Goal: Information Seeking & Learning: Learn about a topic

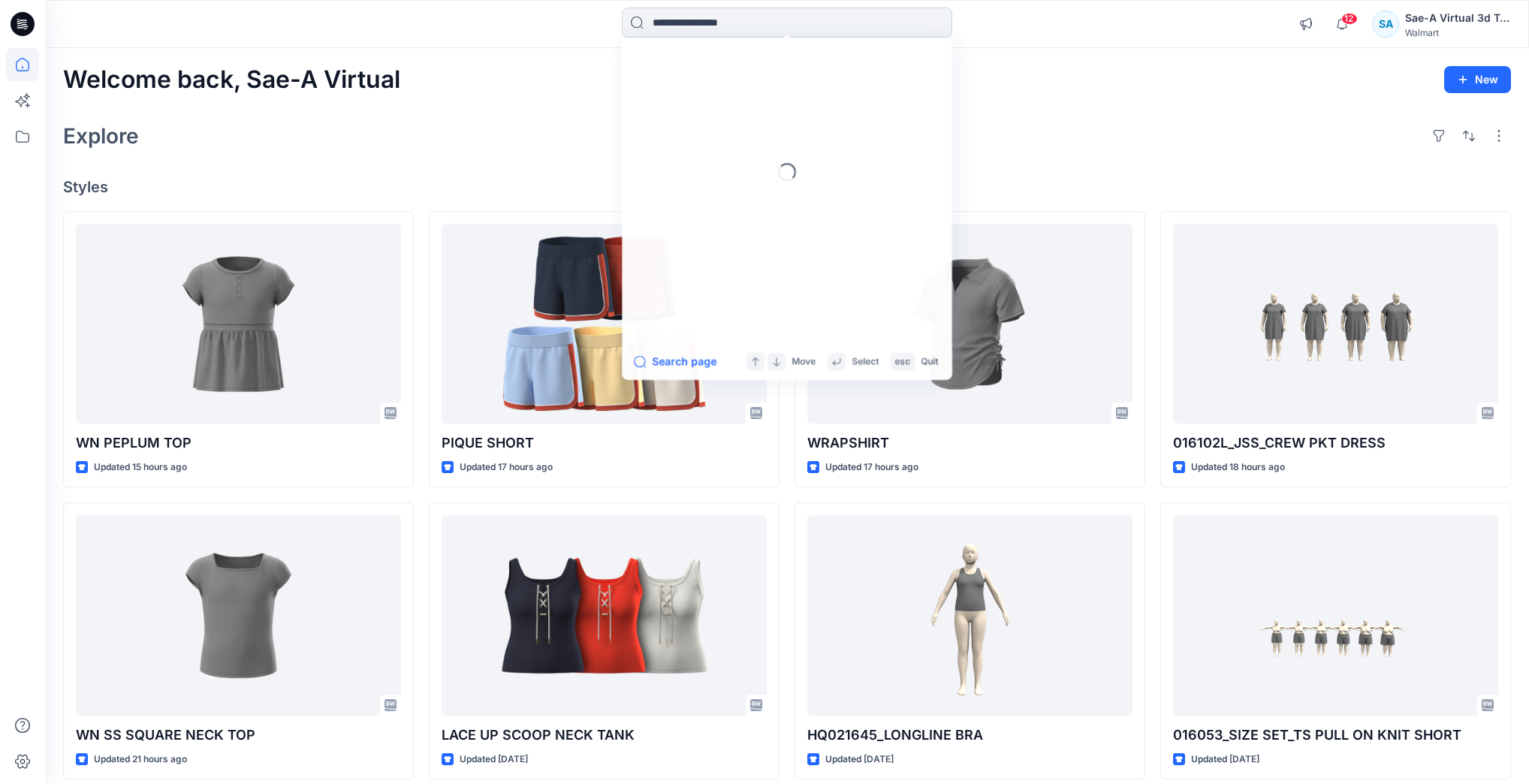
click at [680, 37] on input at bounding box center [787, 22] width 331 height 30
type input "*"
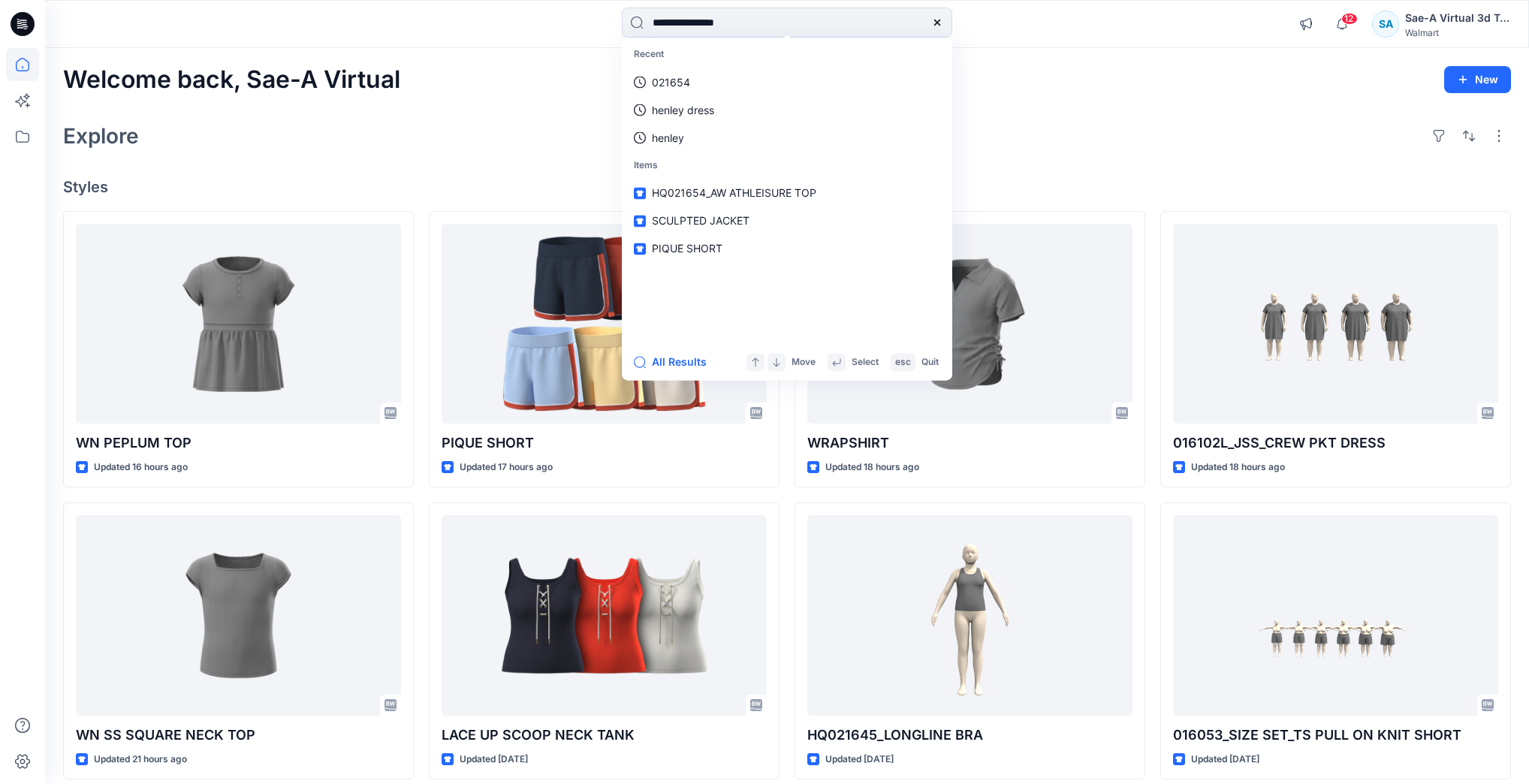
type input "**********"
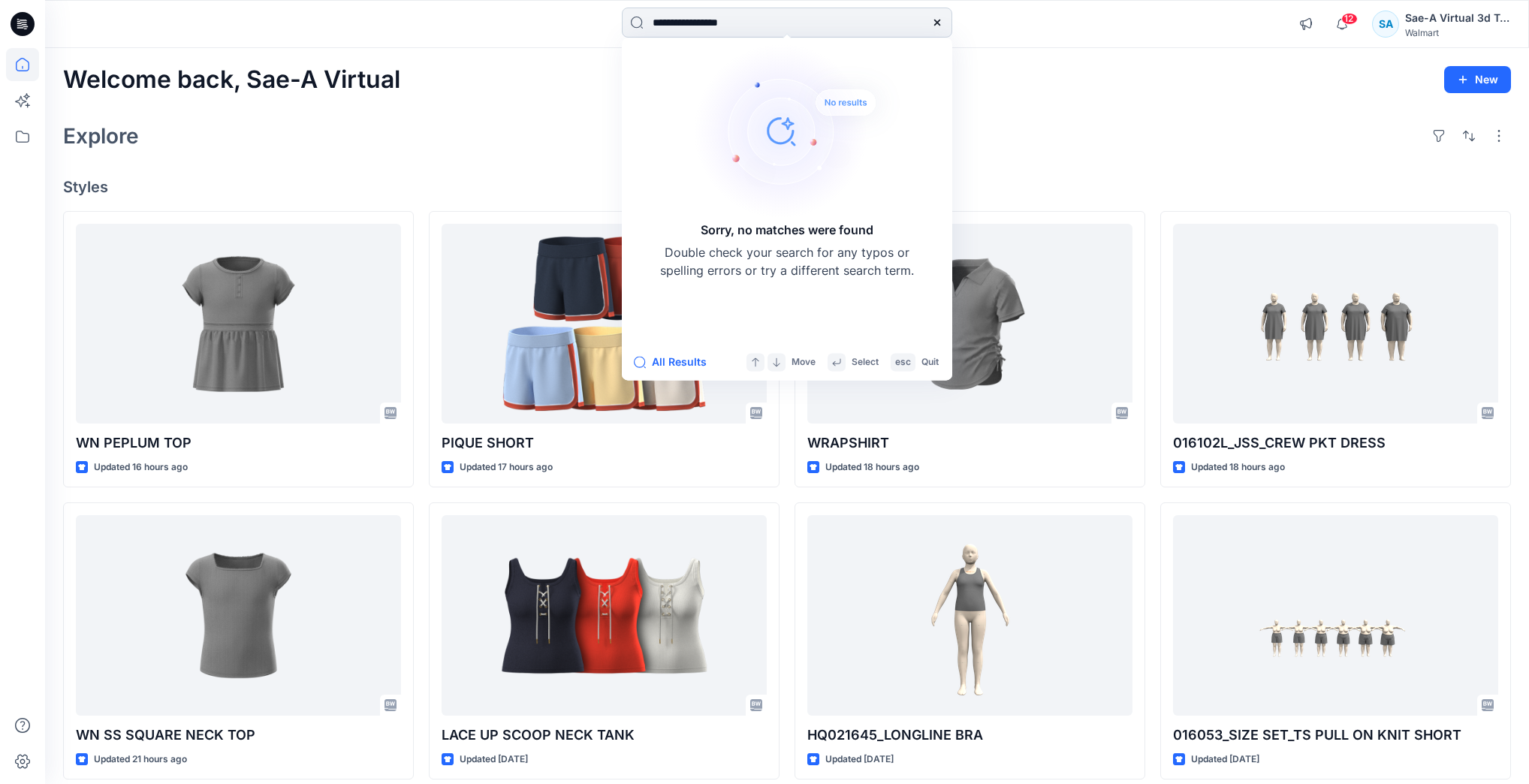
click at [775, 22] on input "**********" at bounding box center [787, 22] width 331 height 30
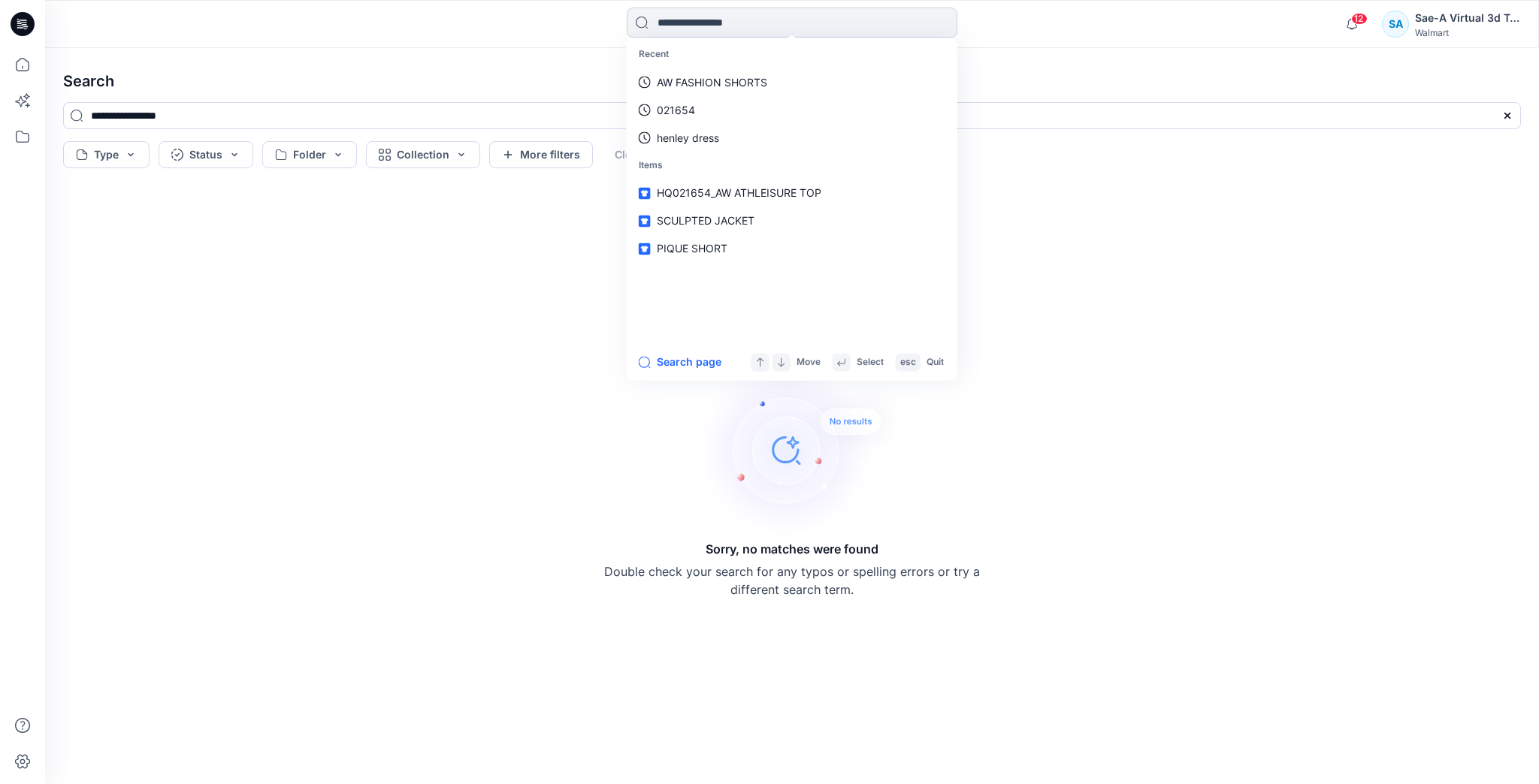
click at [820, 18] on input at bounding box center [792, 22] width 331 height 30
type input "*"
type input "**"
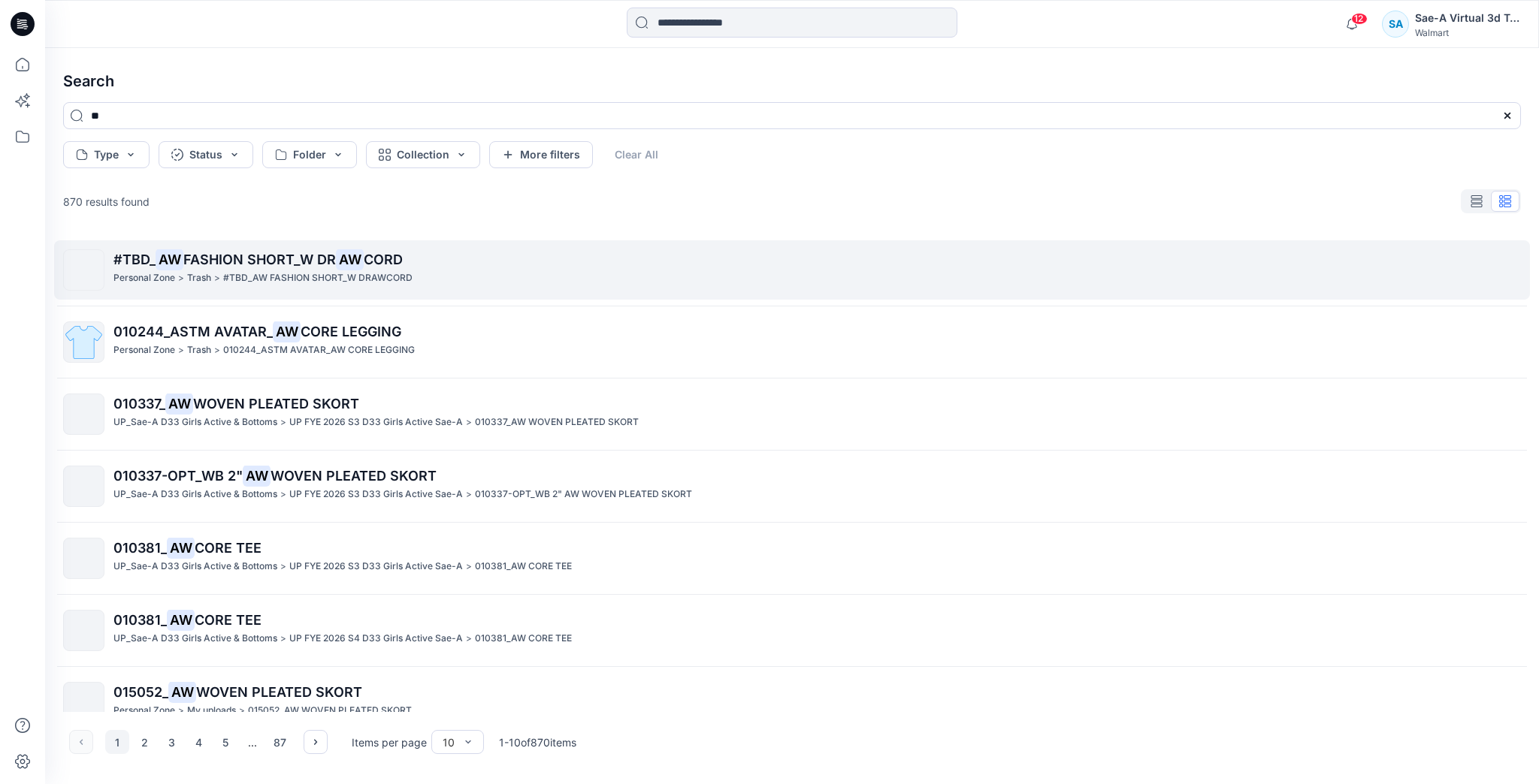
click at [447, 267] on p "#TBD_ AW FASHION SHORT_W DR AW CORD" at bounding box center [817, 259] width 1407 height 21
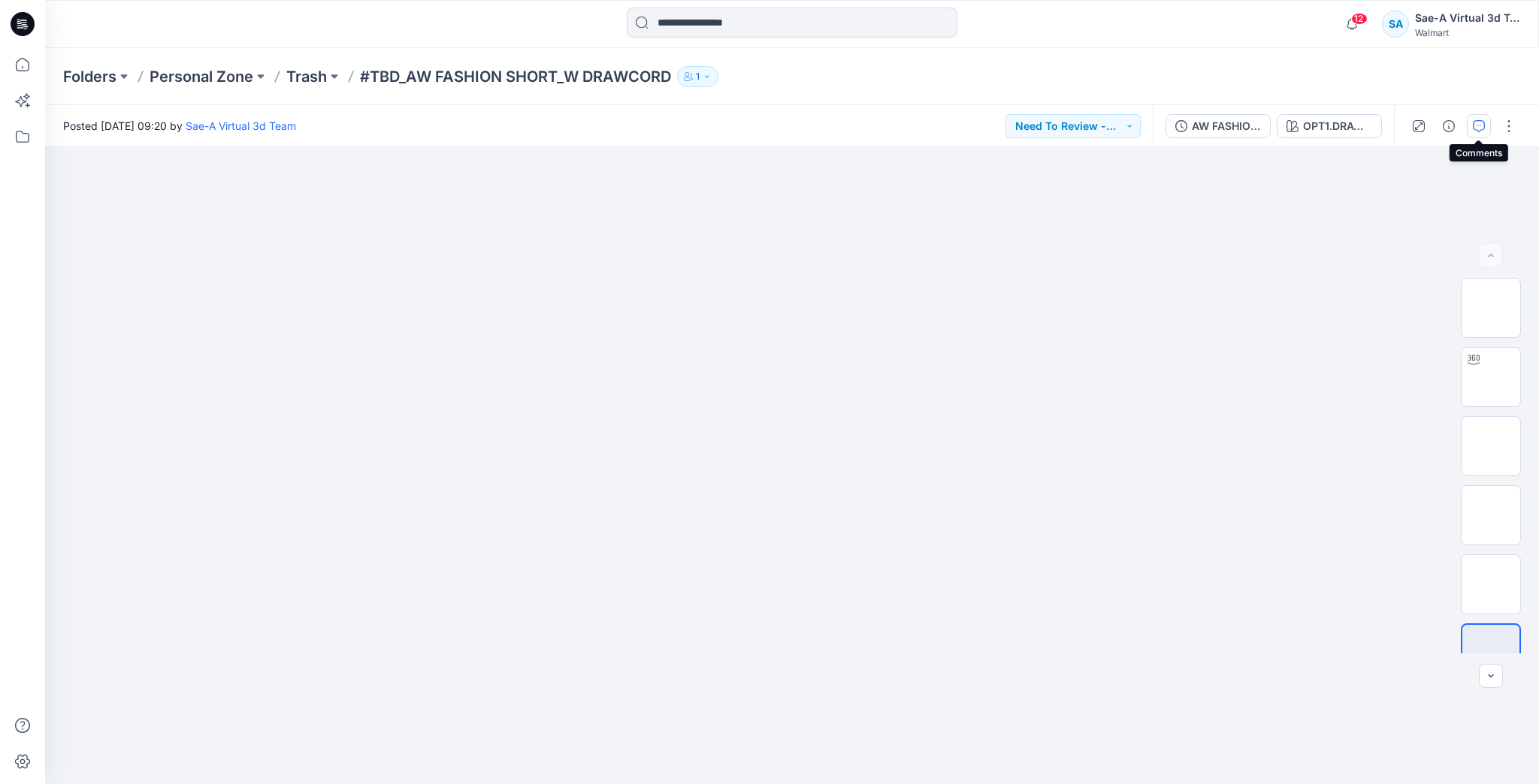
click at [1479, 122] on icon "button" at bounding box center [1479, 126] width 12 height 12
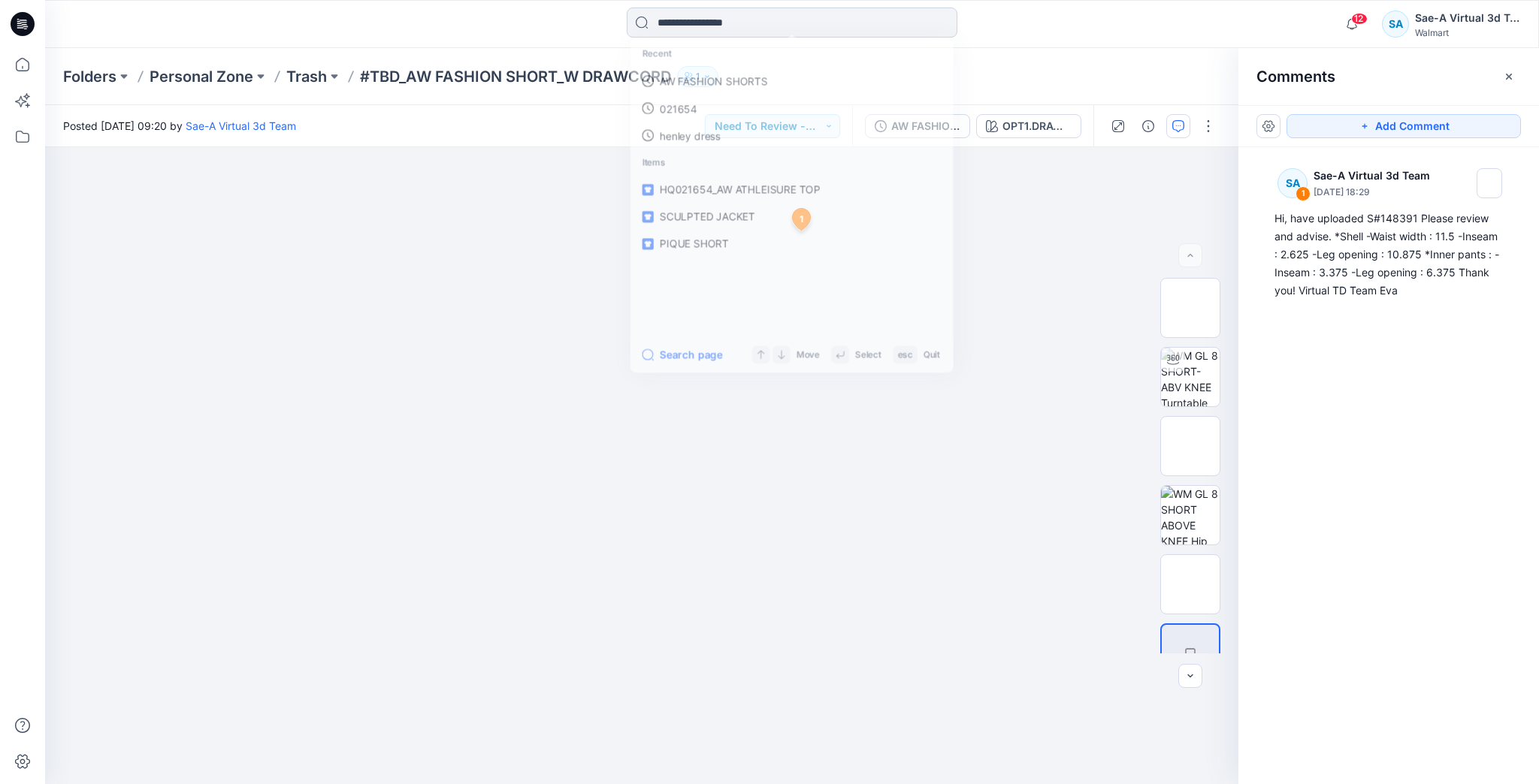
click at [718, 18] on input at bounding box center [792, 22] width 331 height 30
click at [28, 71] on icon at bounding box center [22, 65] width 33 height 33
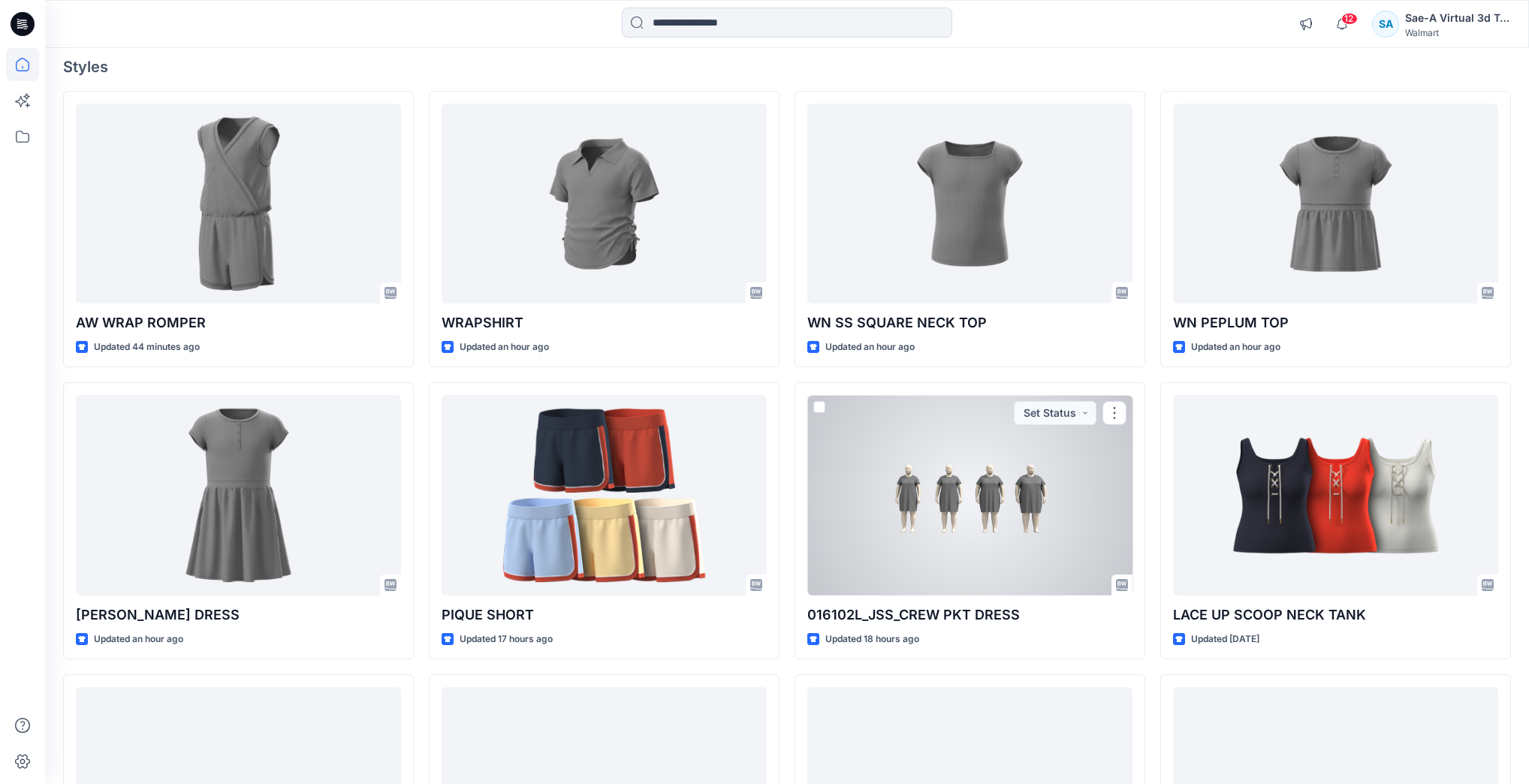
scroll to position [359, 0]
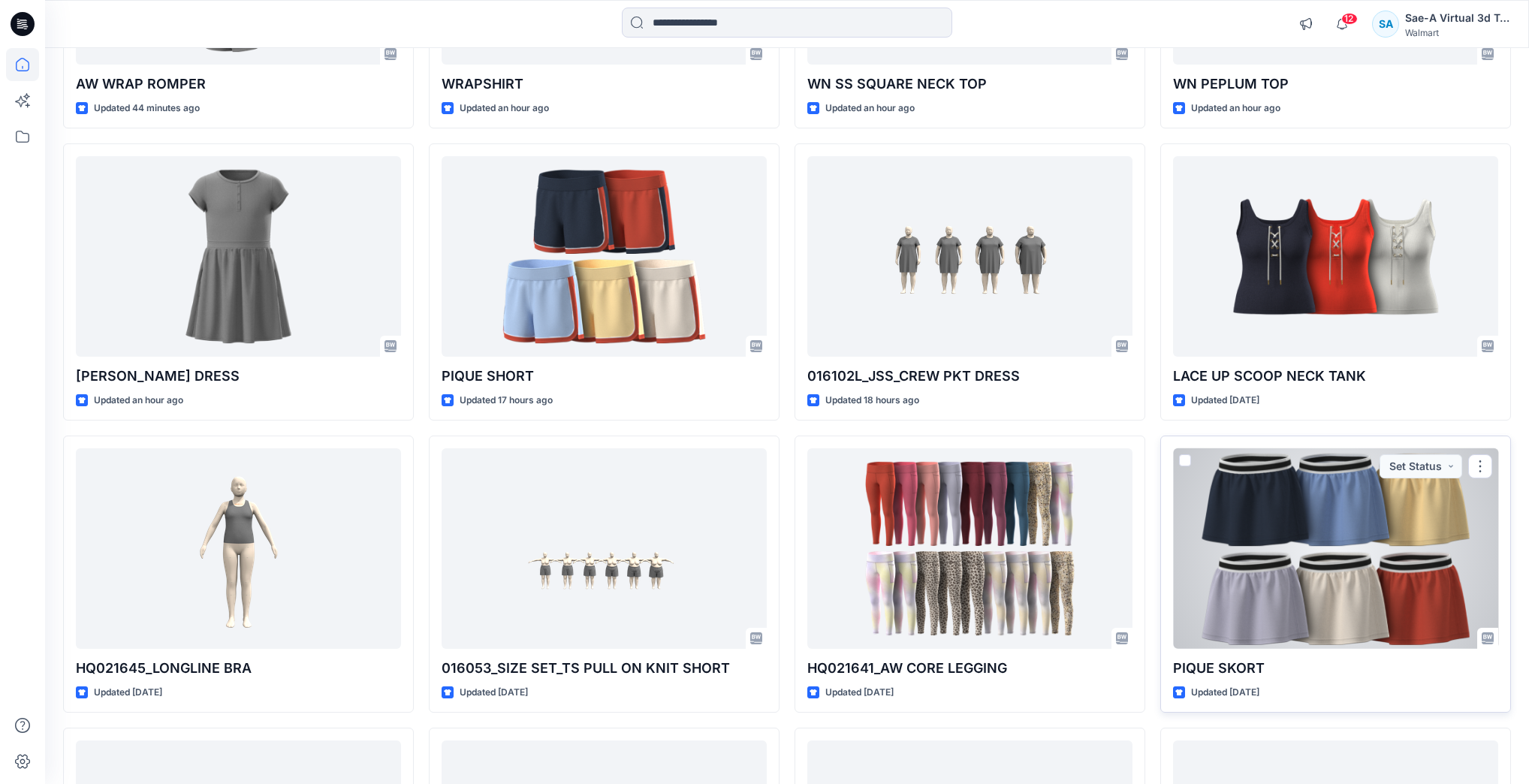
click at [1204, 576] on div at bounding box center [1335, 548] width 325 height 200
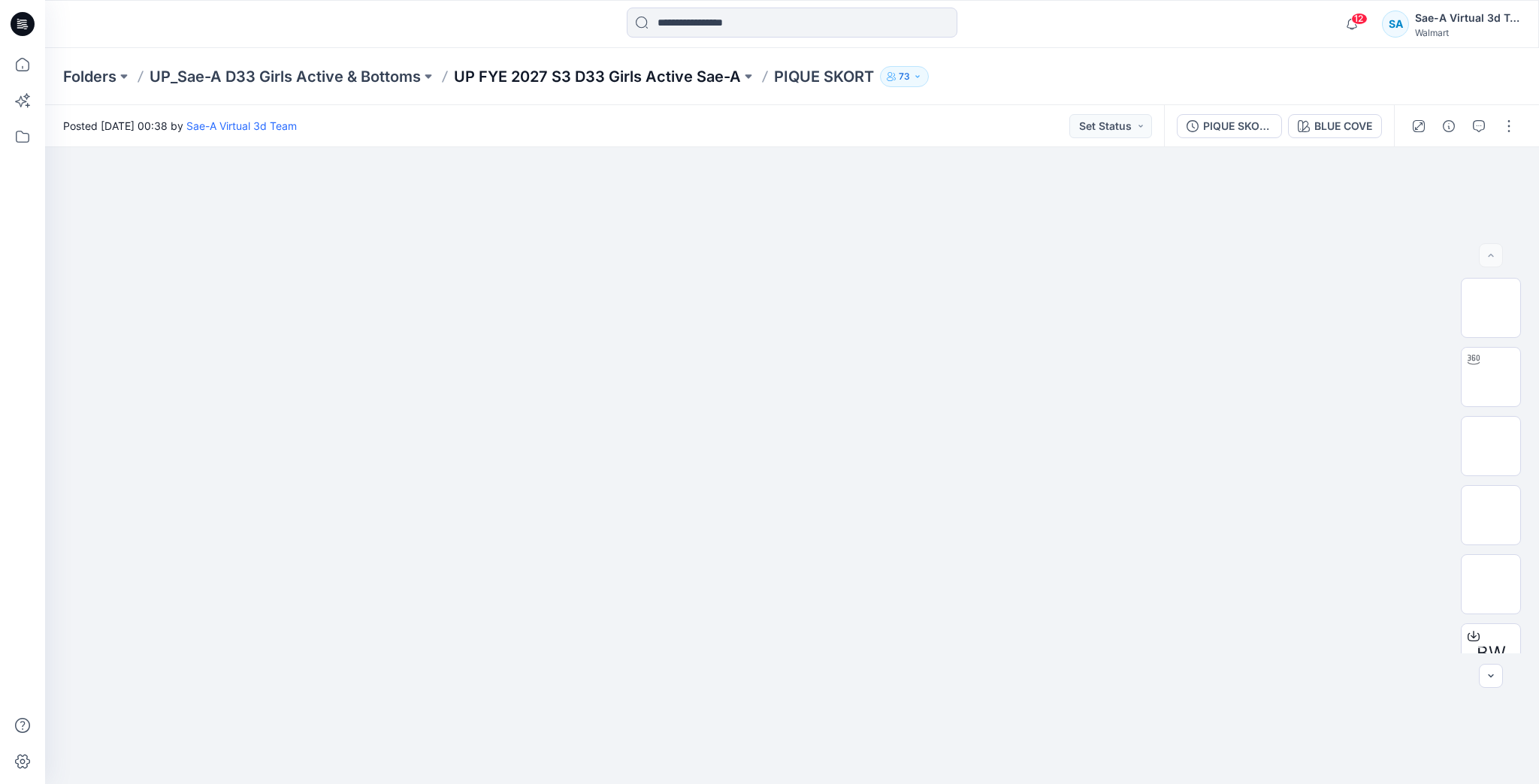
click at [585, 75] on p "UP FYE 2027 S3 D33 Girls Active Sae-A" at bounding box center [597, 76] width 287 height 21
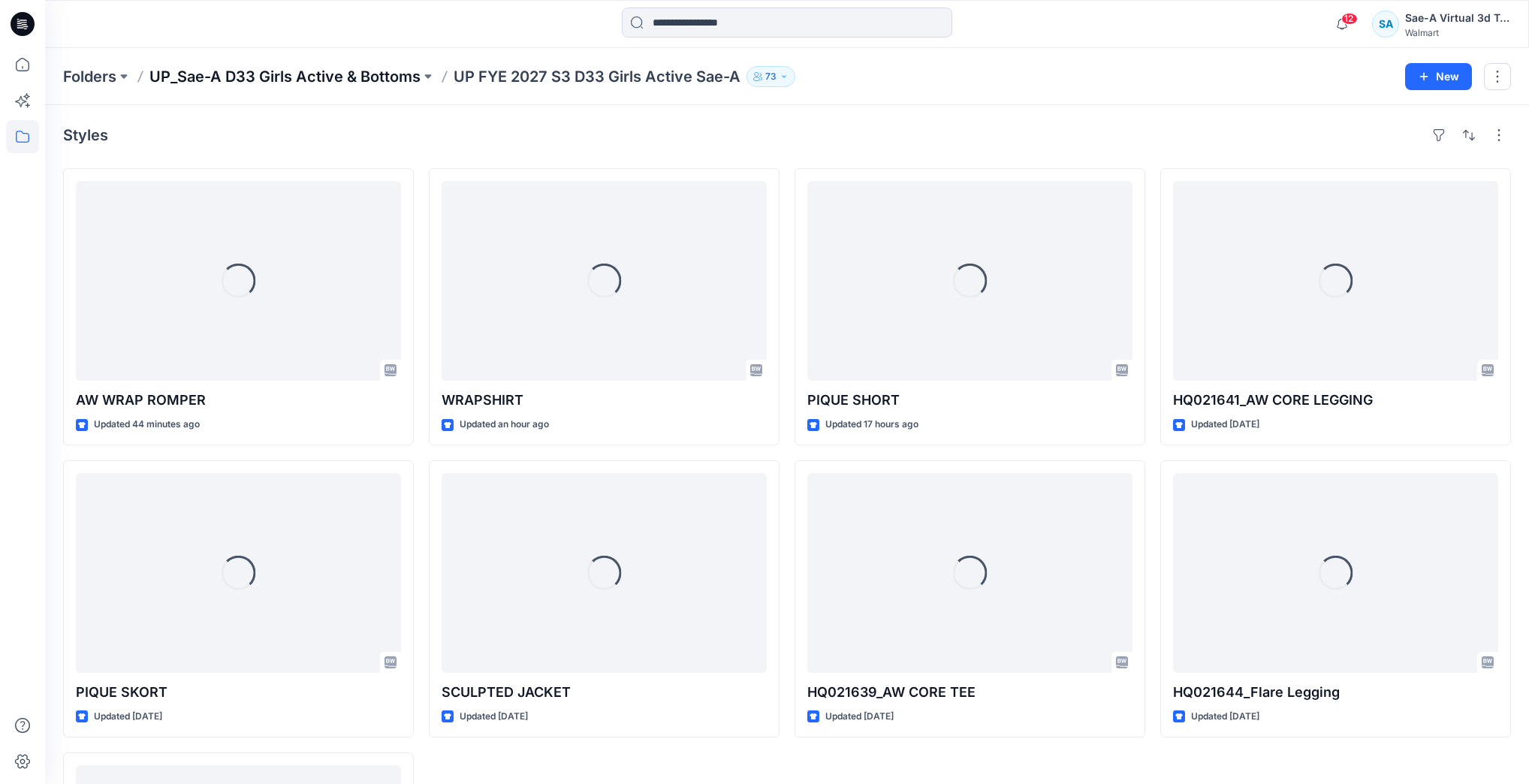
click at [364, 68] on p "UP_Sae-A D33 Girls Active & Bottoms" at bounding box center [284, 76] width 271 height 21
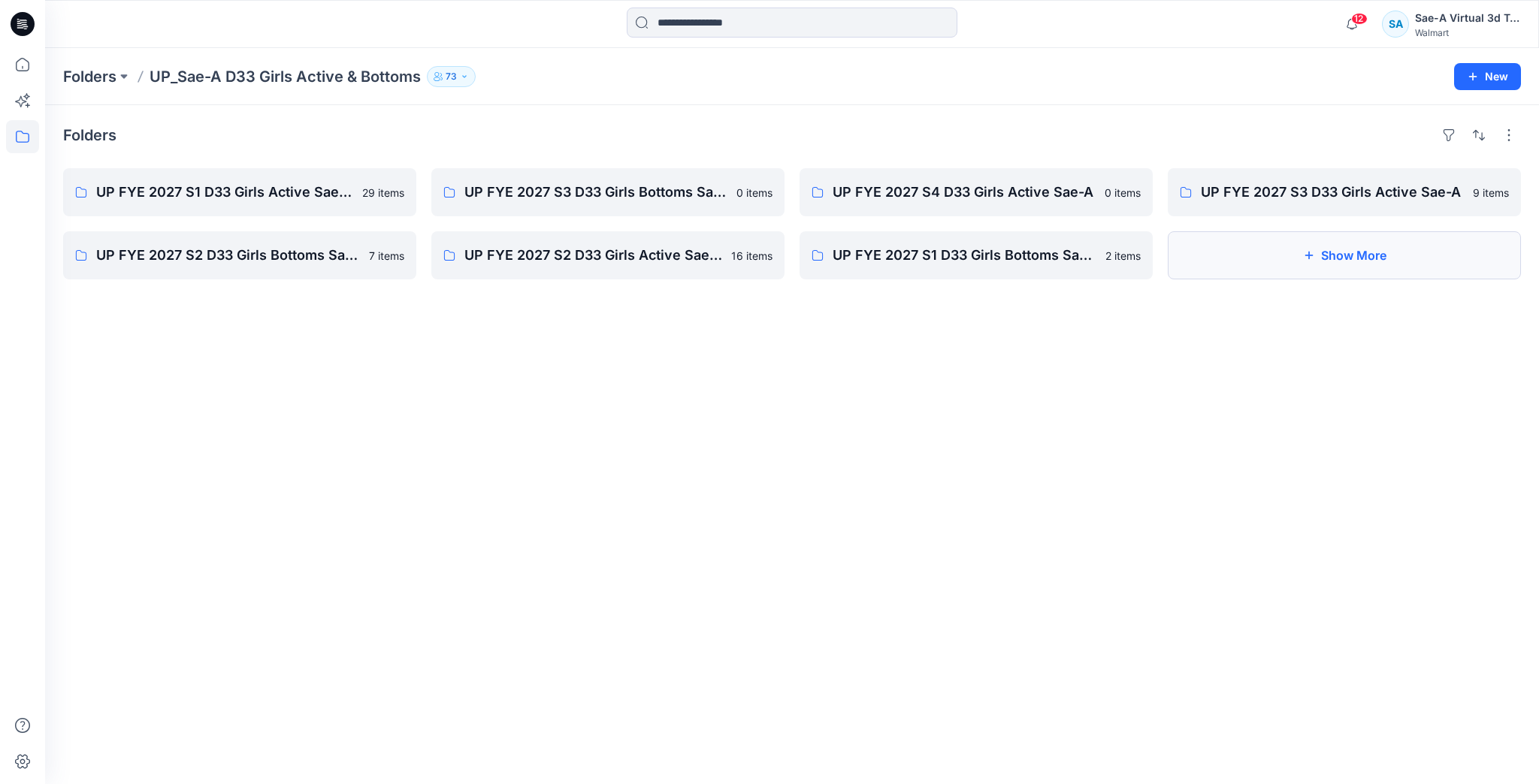
click at [1383, 255] on button "Show More" at bounding box center [1344, 255] width 353 height 48
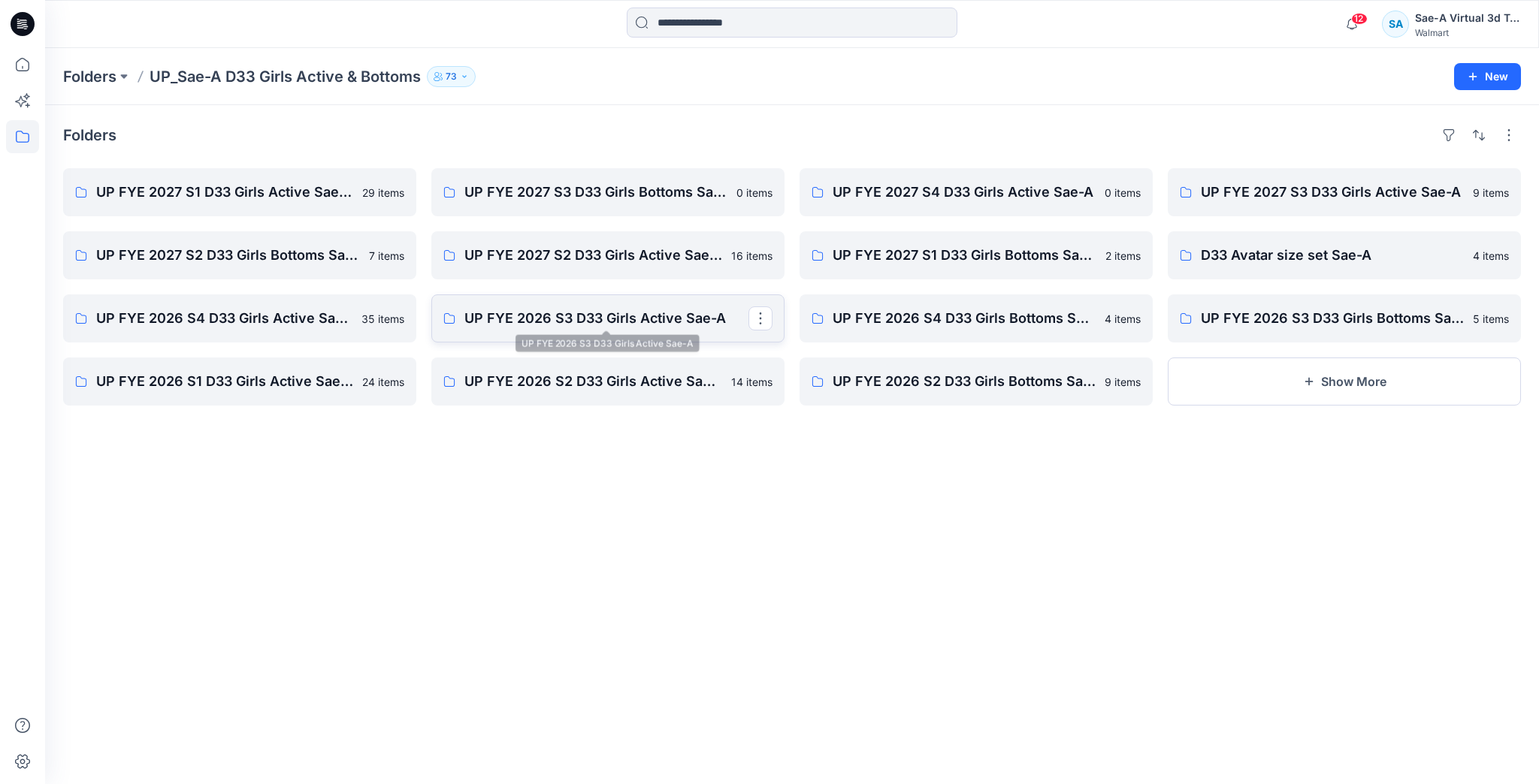
click at [610, 321] on p "UP FYE 2026 S3 D33 Girls Active Sae-A" at bounding box center [606, 318] width 284 height 21
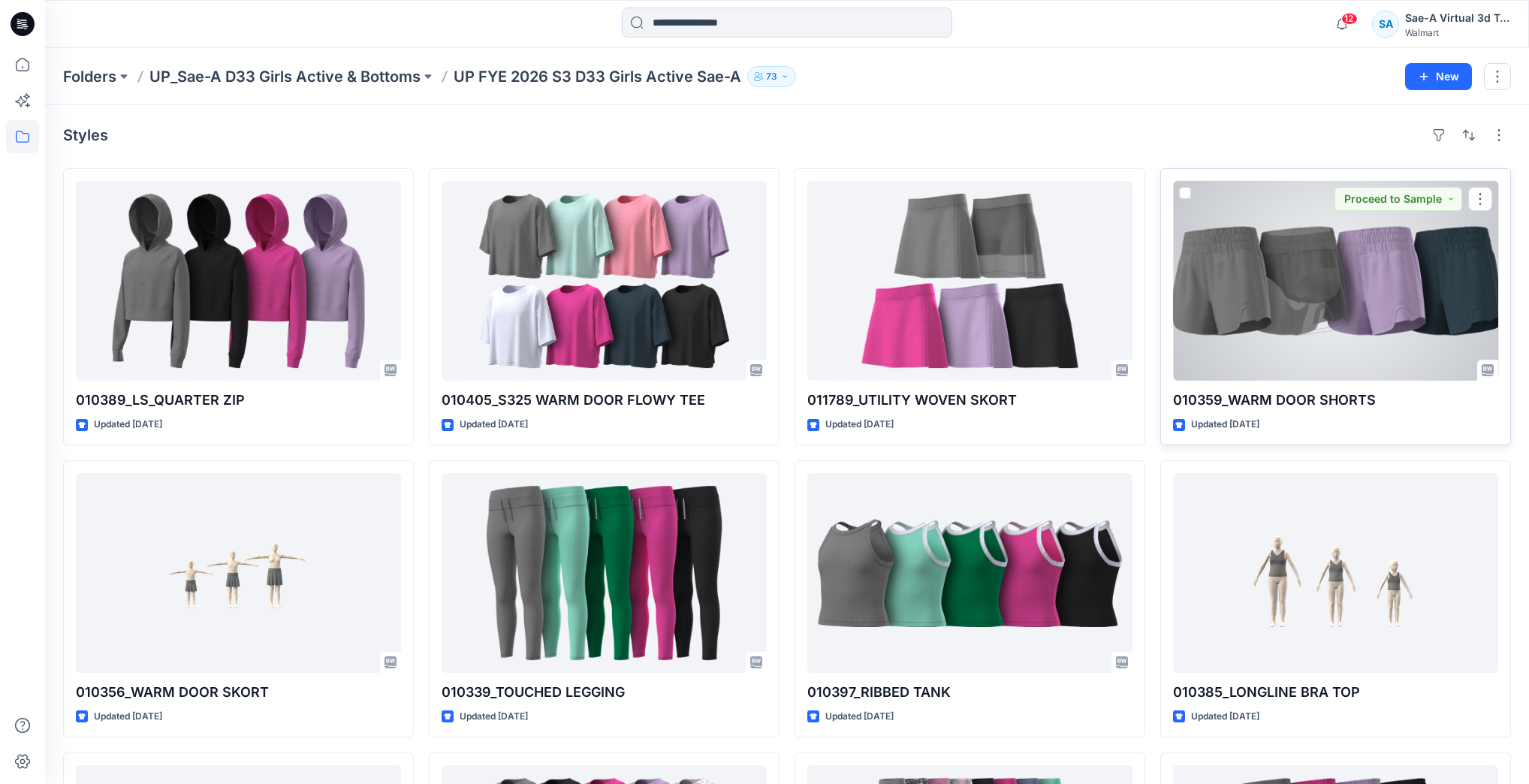
click at [1312, 327] on div at bounding box center [1335, 281] width 325 height 200
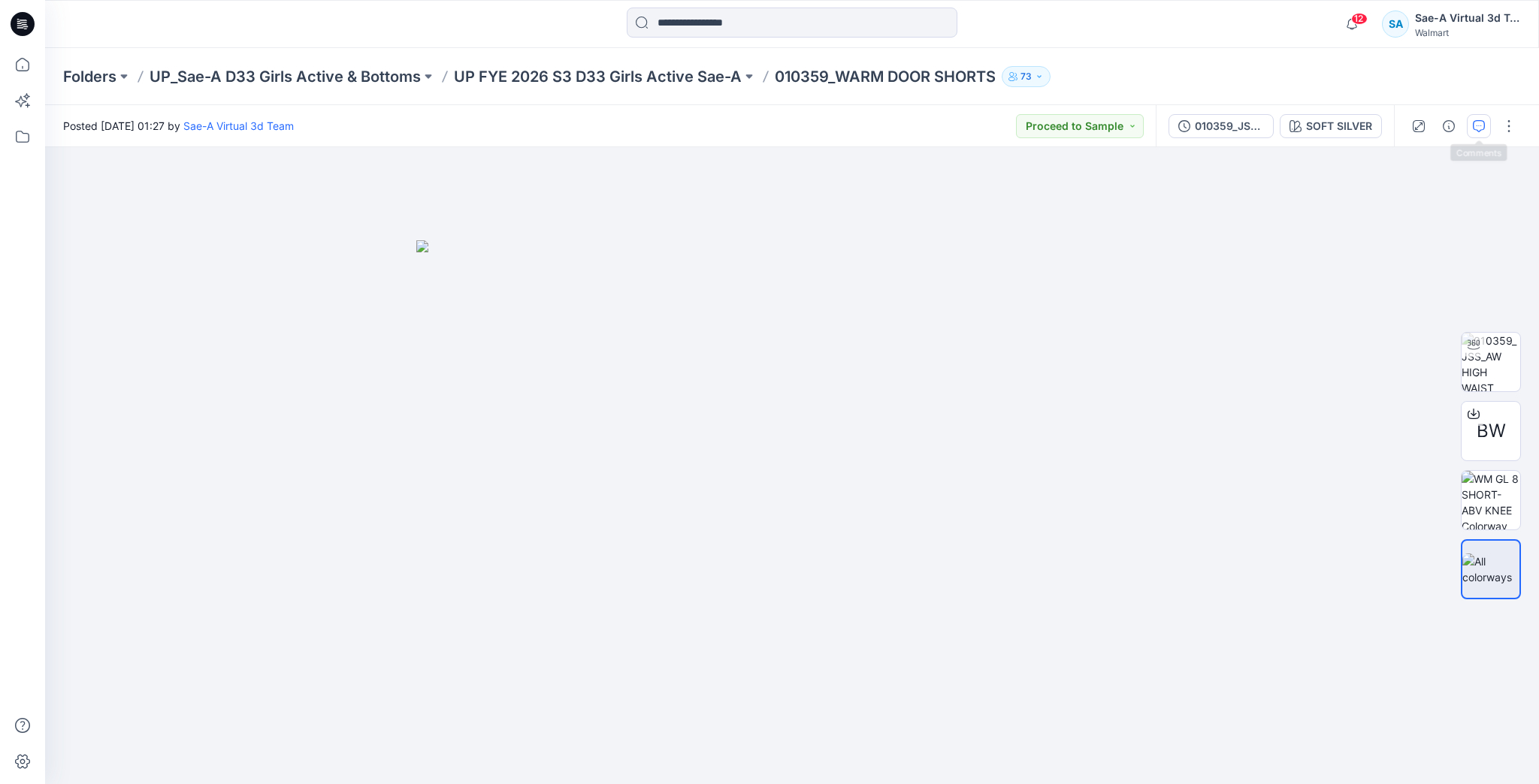
click at [1486, 121] on button "button" at bounding box center [1478, 126] width 24 height 24
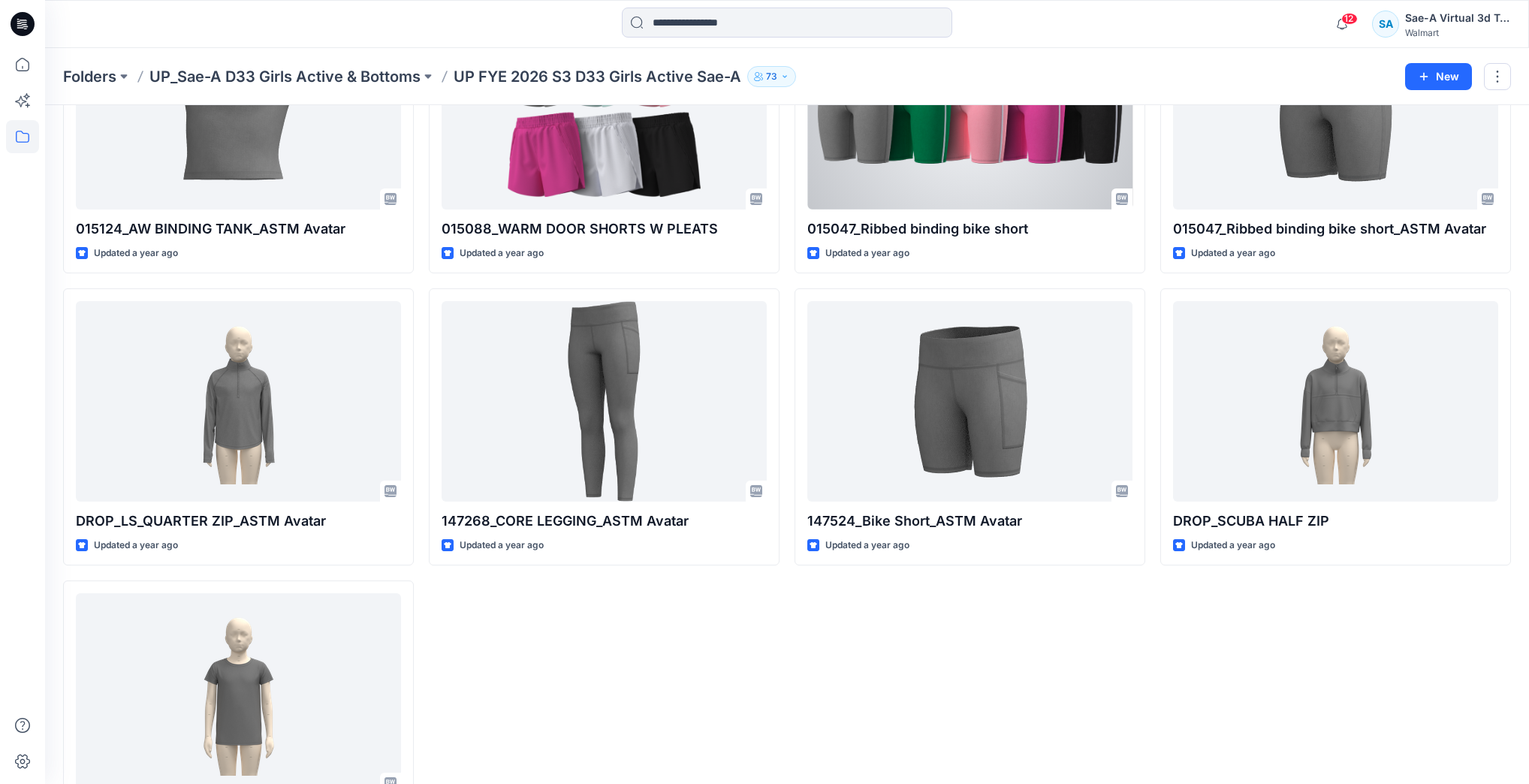
scroll to position [2815, 0]
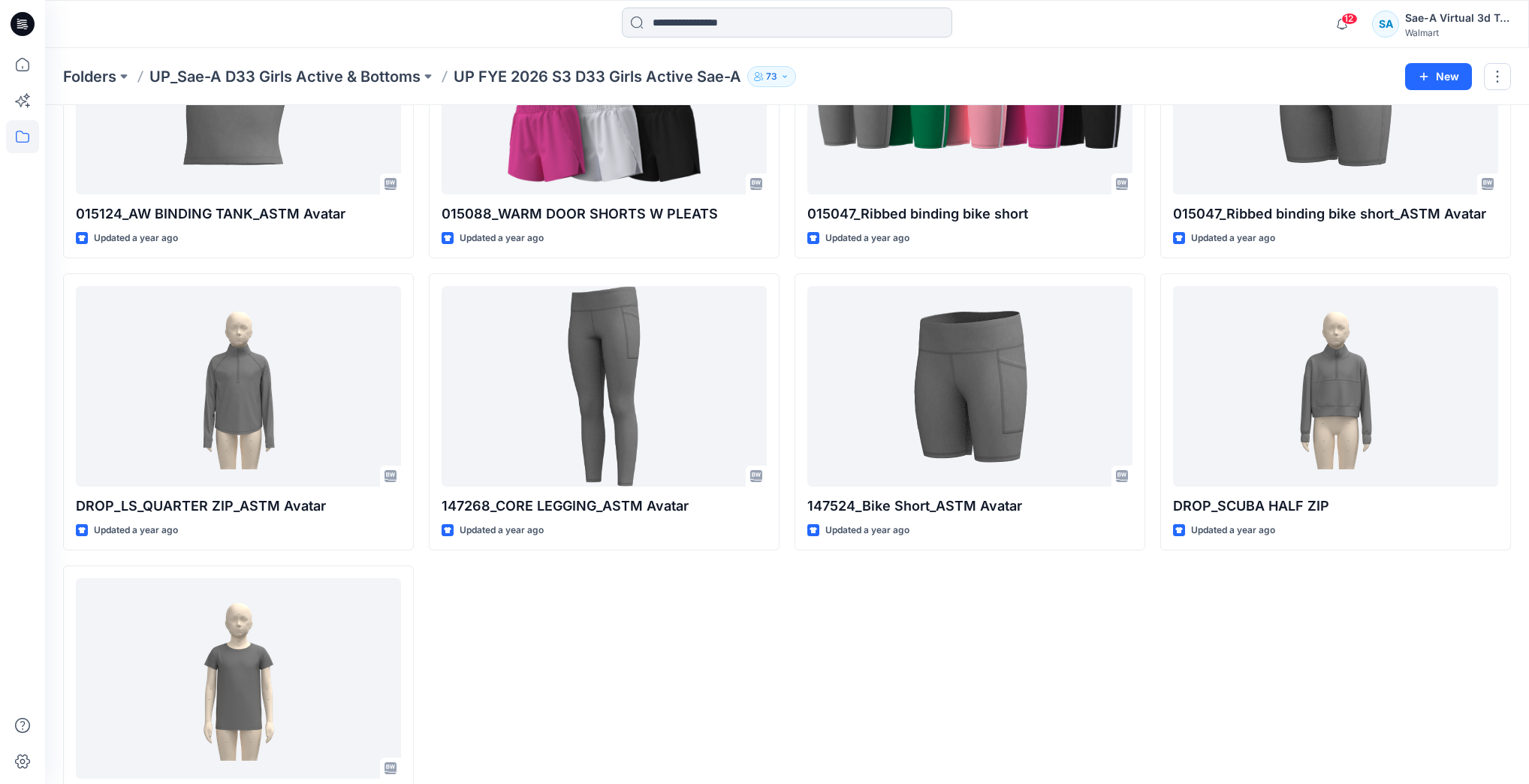
click at [731, 35] on input at bounding box center [787, 22] width 331 height 30
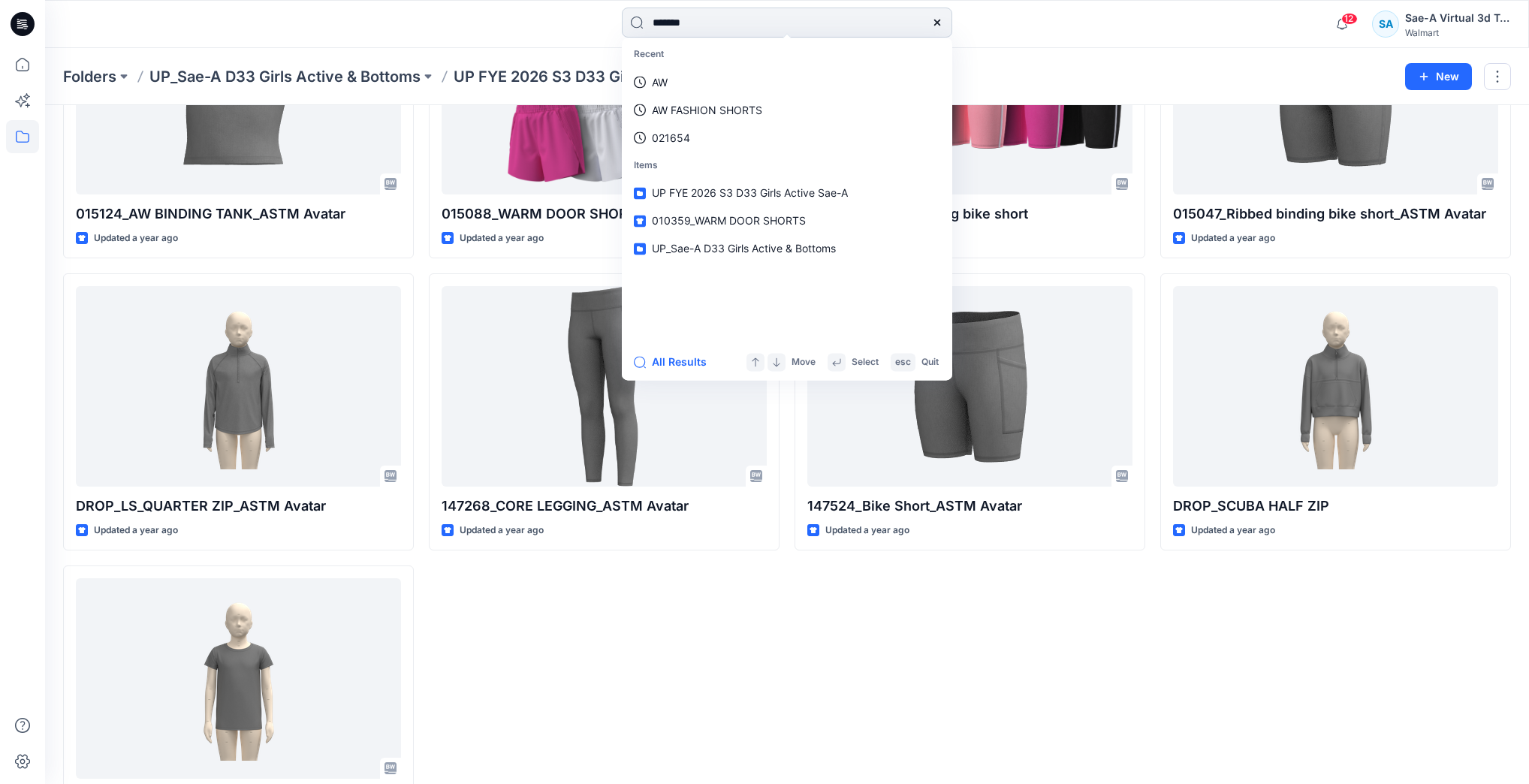
type input "********"
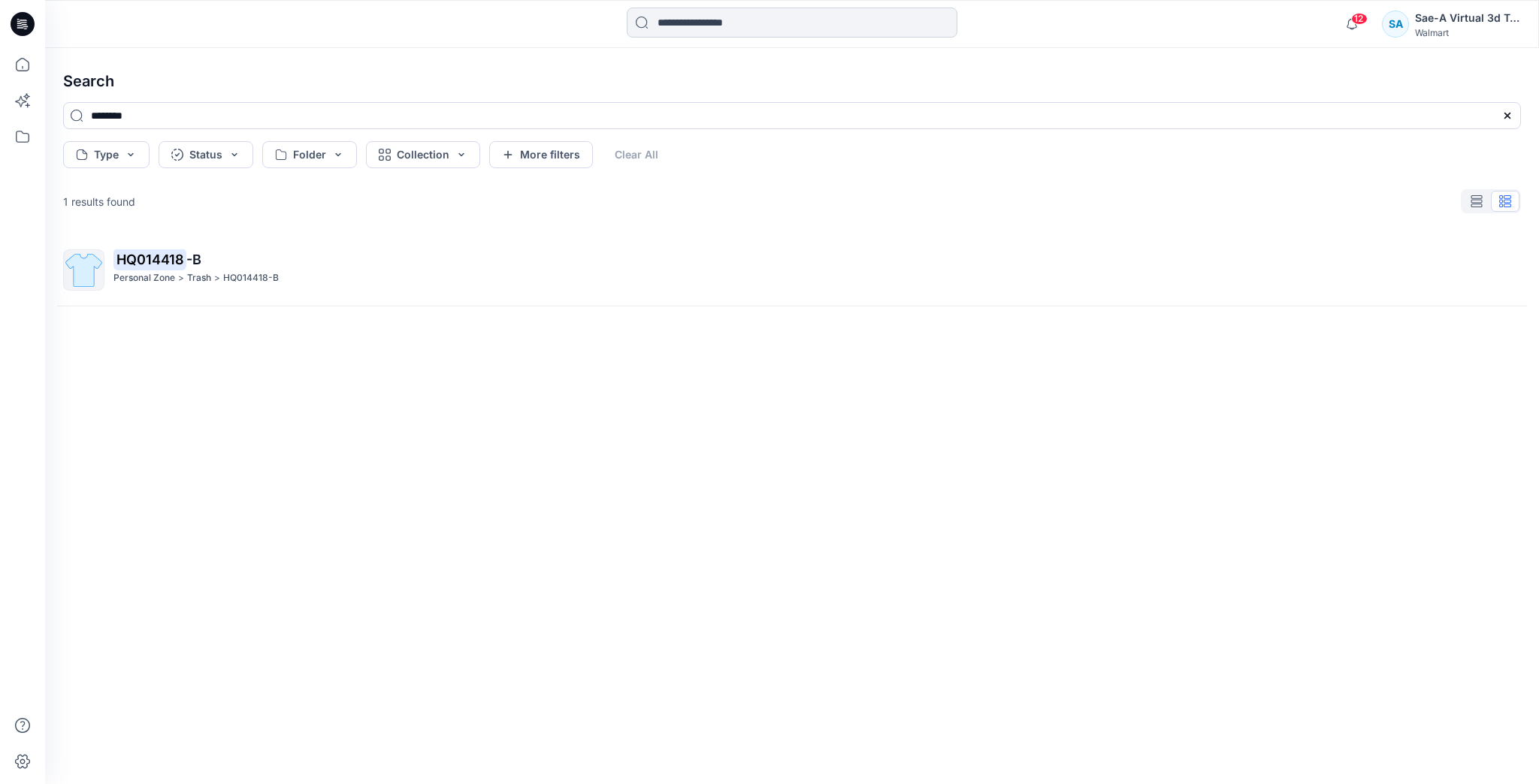
click at [747, 27] on input at bounding box center [792, 22] width 331 height 30
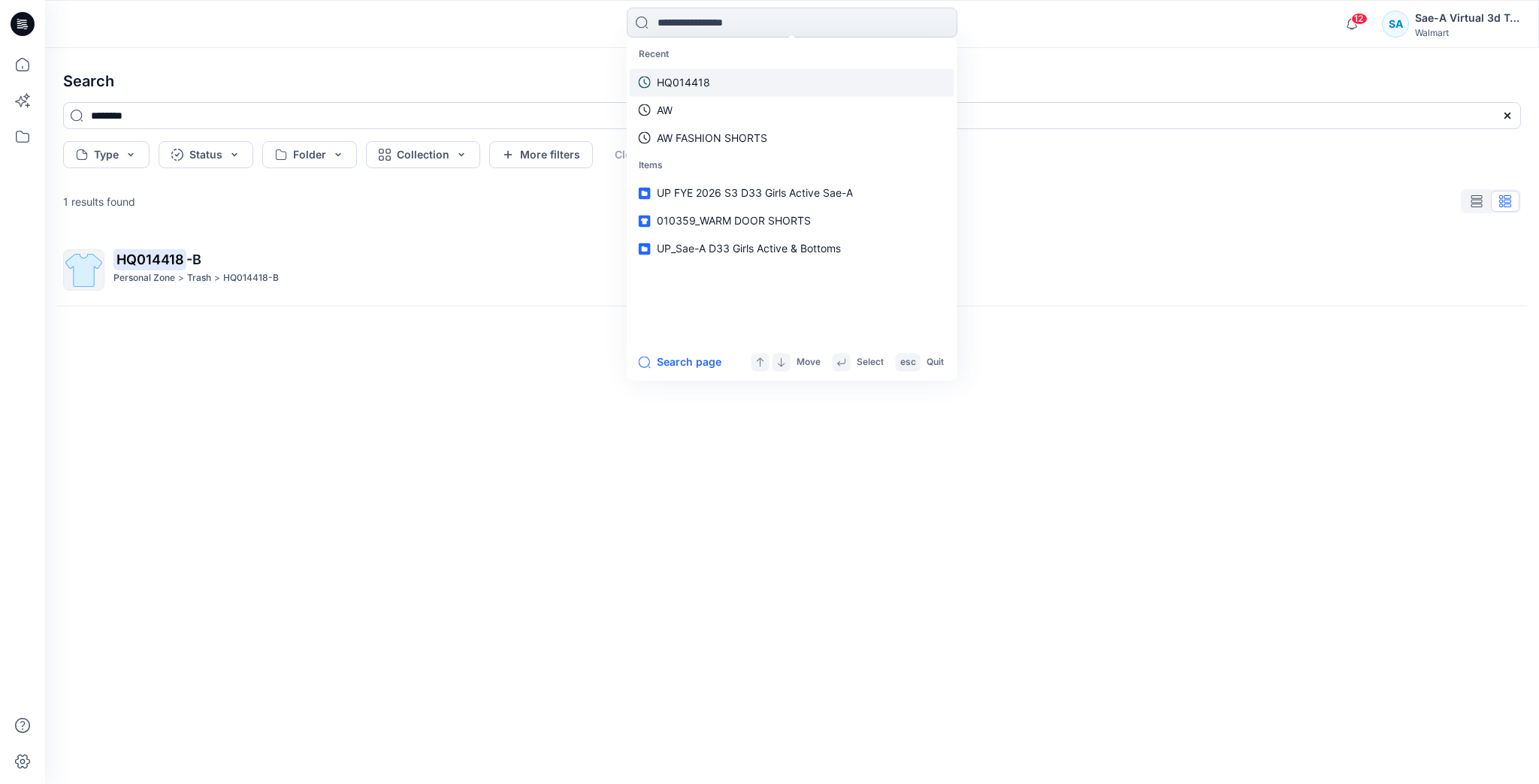
click at [747, 84] on link "HQ014418" at bounding box center [792, 82] width 325 height 28
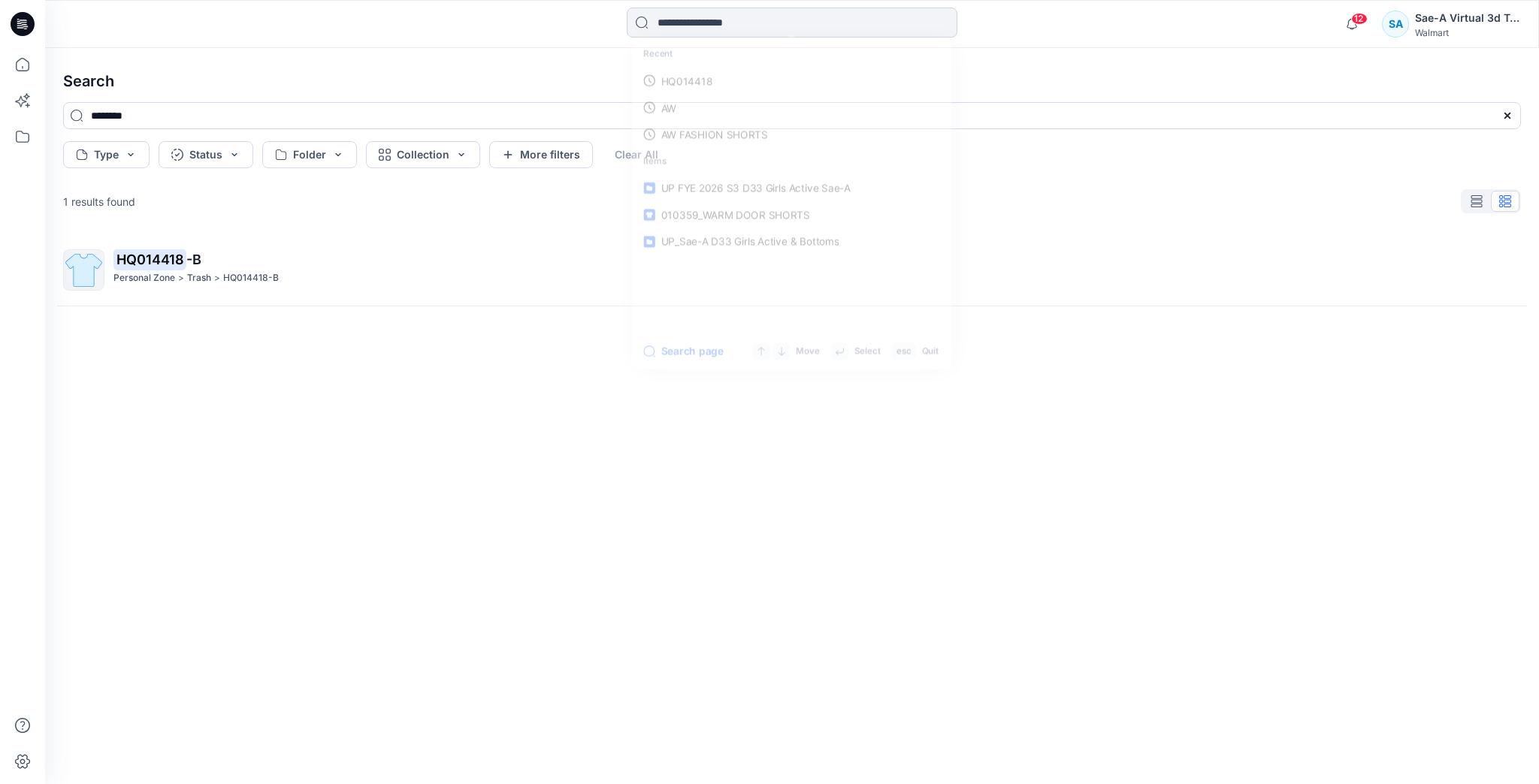
click at [749, 16] on input at bounding box center [792, 22] width 331 height 30
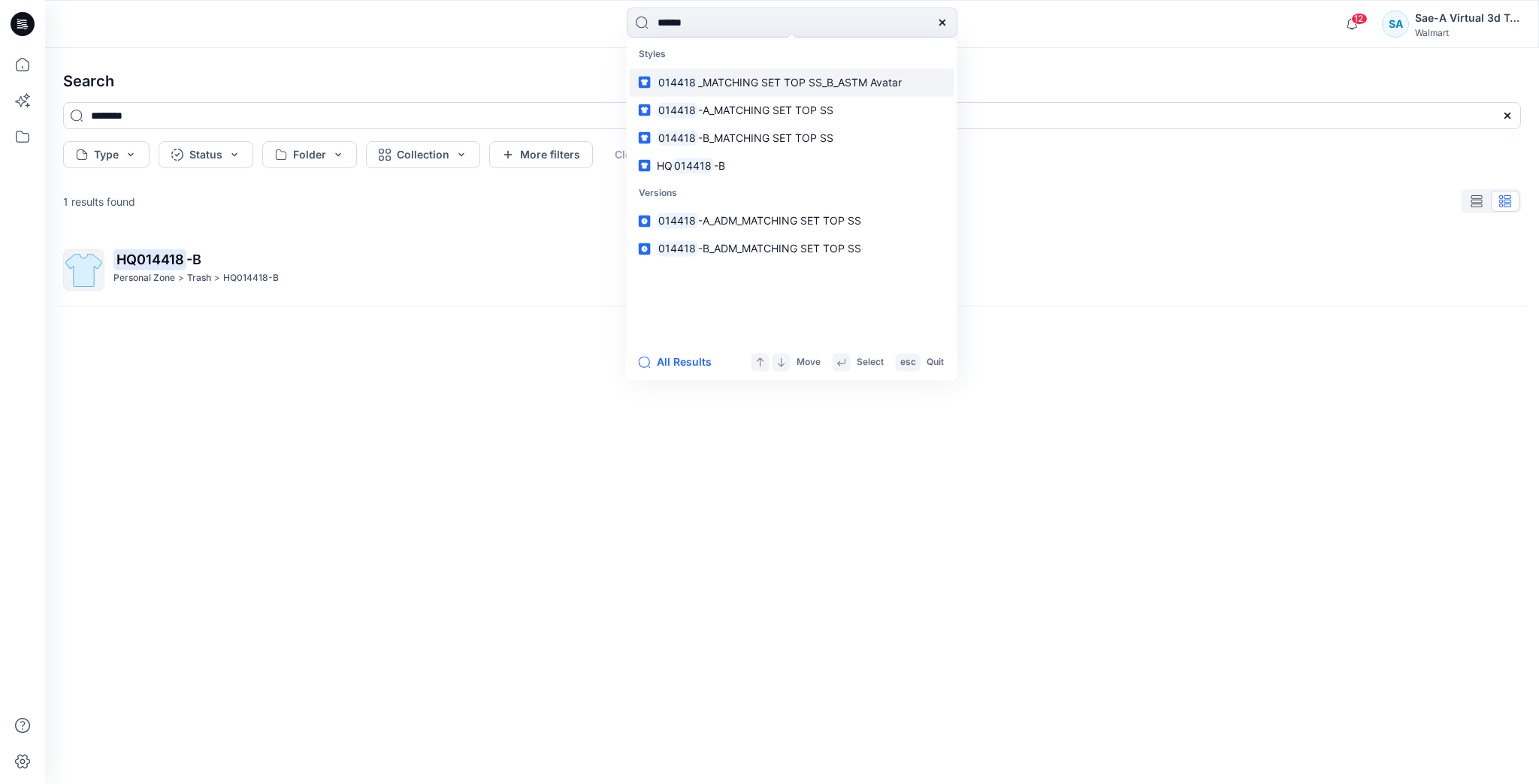
type input "******"
click at [824, 81] on span "_MATCHING SET TOP SS_B_ASTM Avatar" at bounding box center [800, 82] width 204 height 13
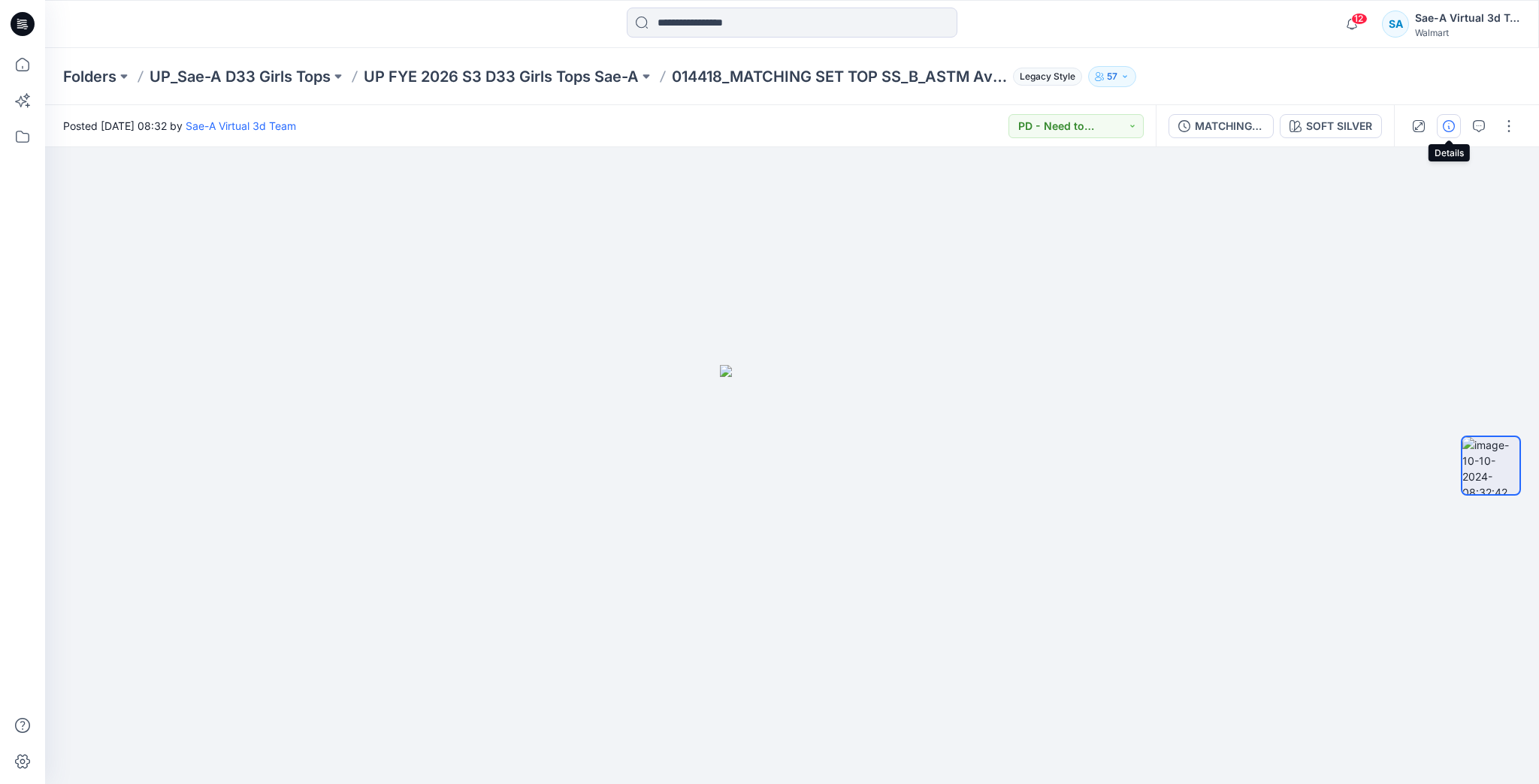
click at [1441, 125] on button "button" at bounding box center [1448, 126] width 24 height 24
